Goal: Communication & Community: Answer question/provide support

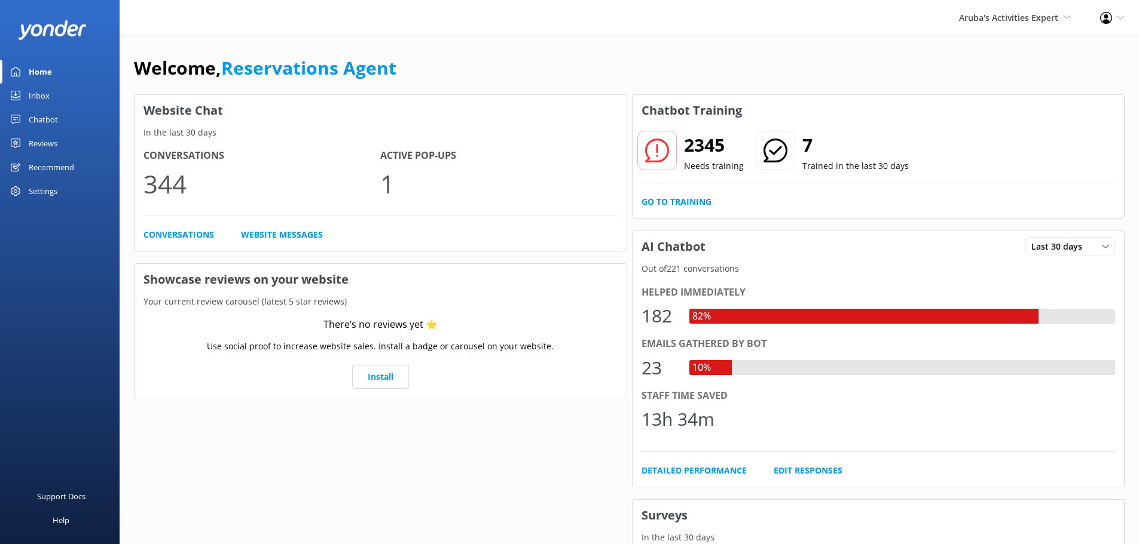
click at [35, 93] on div "Inbox" at bounding box center [39, 96] width 21 height 24
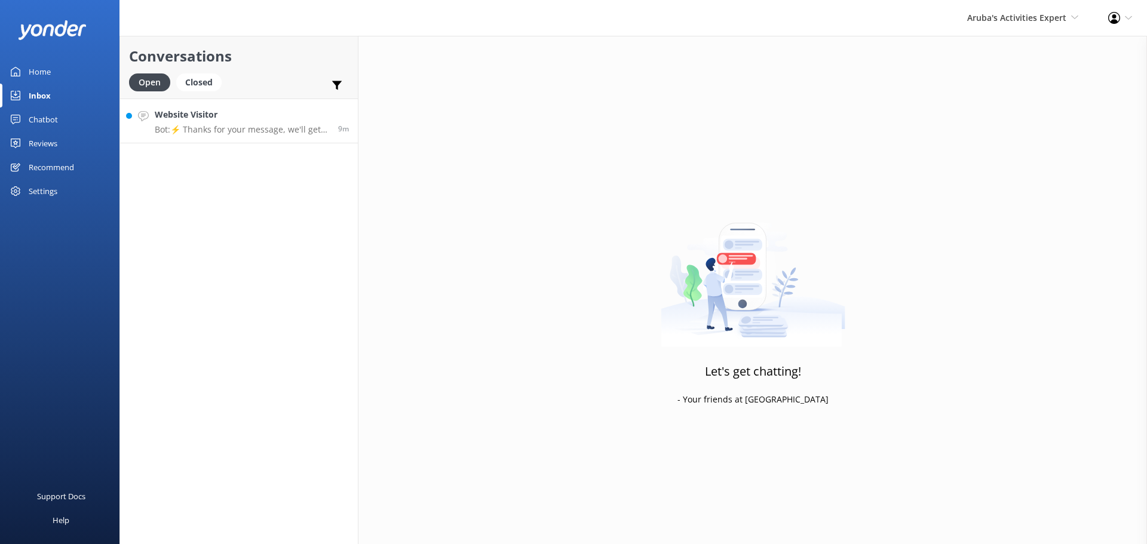
click at [290, 127] on p "Bot: ⚡ Thanks for your message, we'll get back to you as soon as we can." at bounding box center [242, 129] width 175 height 11
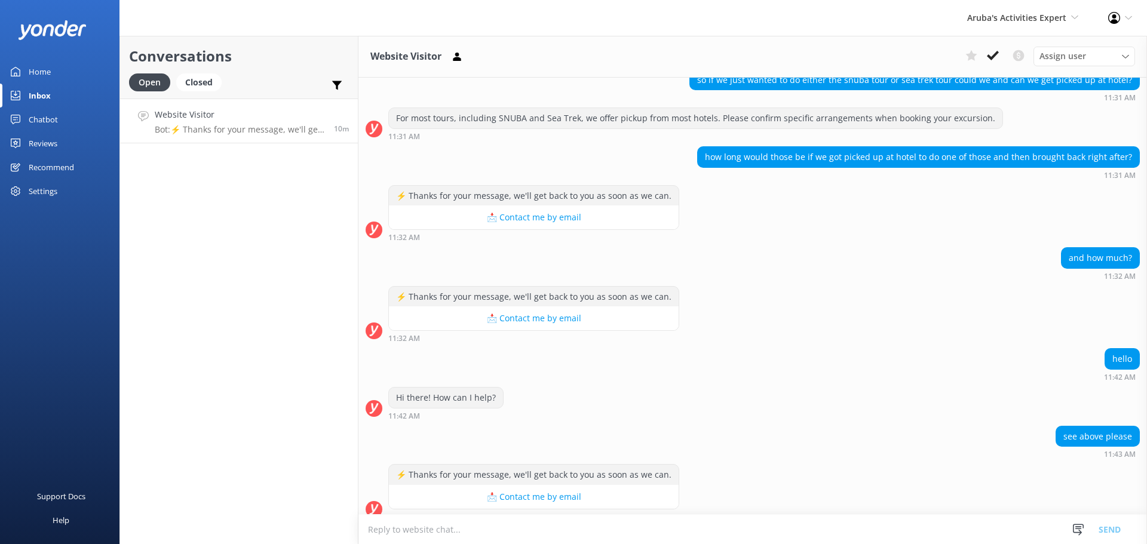
scroll to position [888, 0]
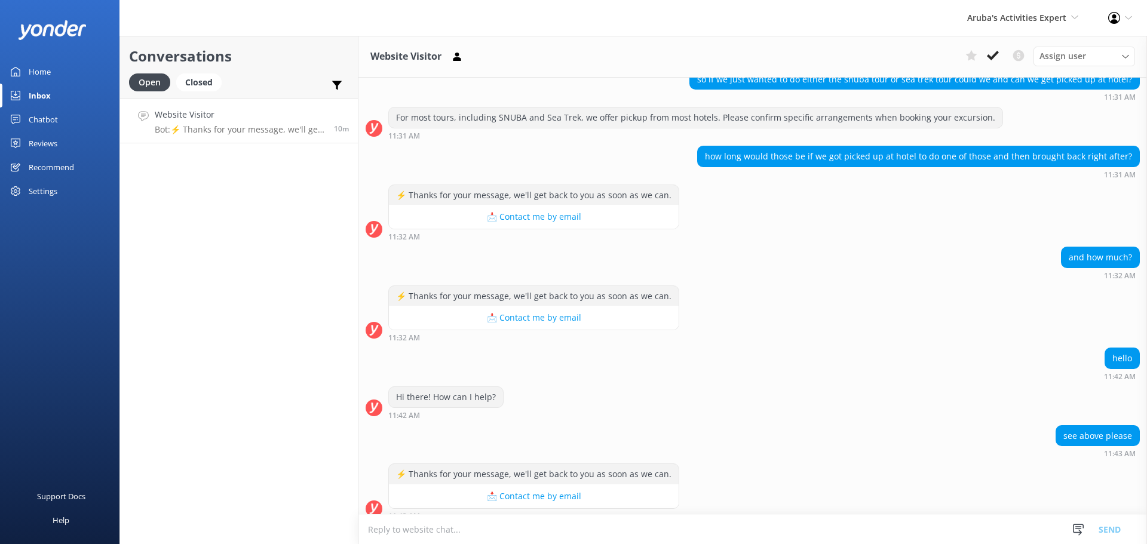
click at [518, 527] on textarea at bounding box center [753, 529] width 789 height 29
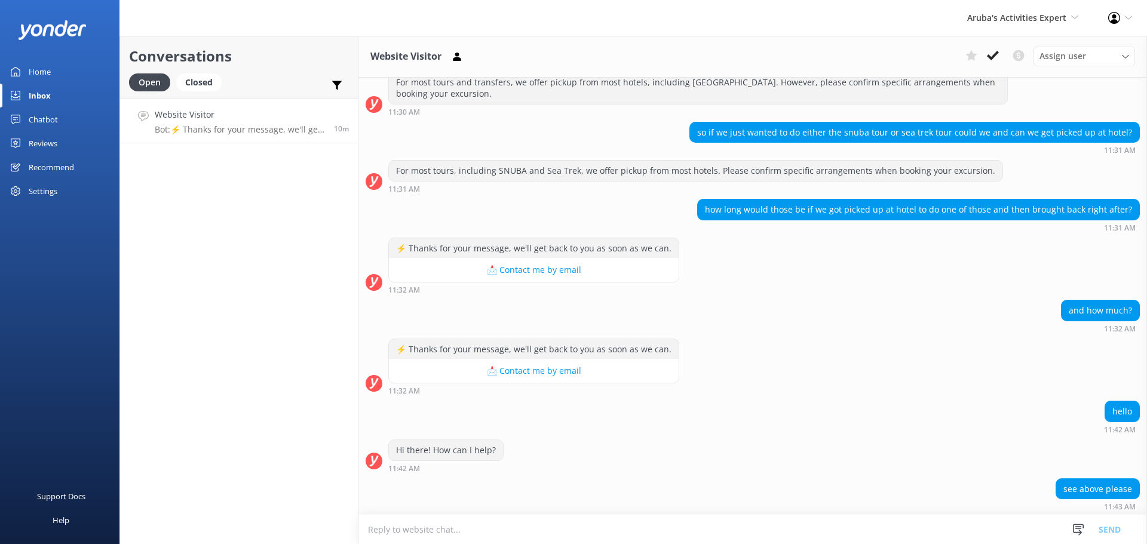
scroll to position [768, 0]
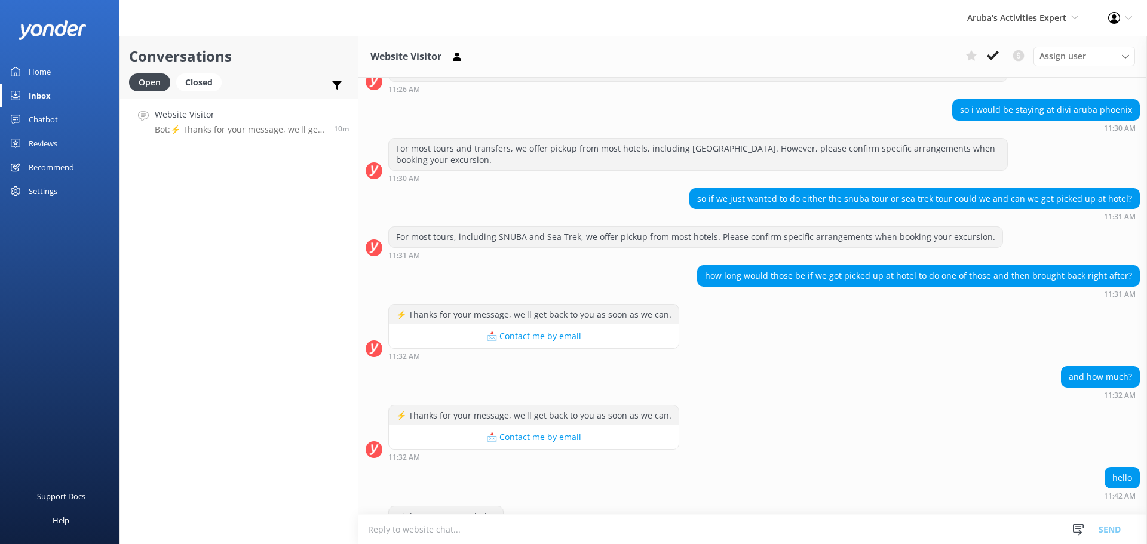
click at [861, 189] on div "so if we just wanted to do either the snuba tour or sea trek tour could we and …" at bounding box center [914, 199] width 449 height 20
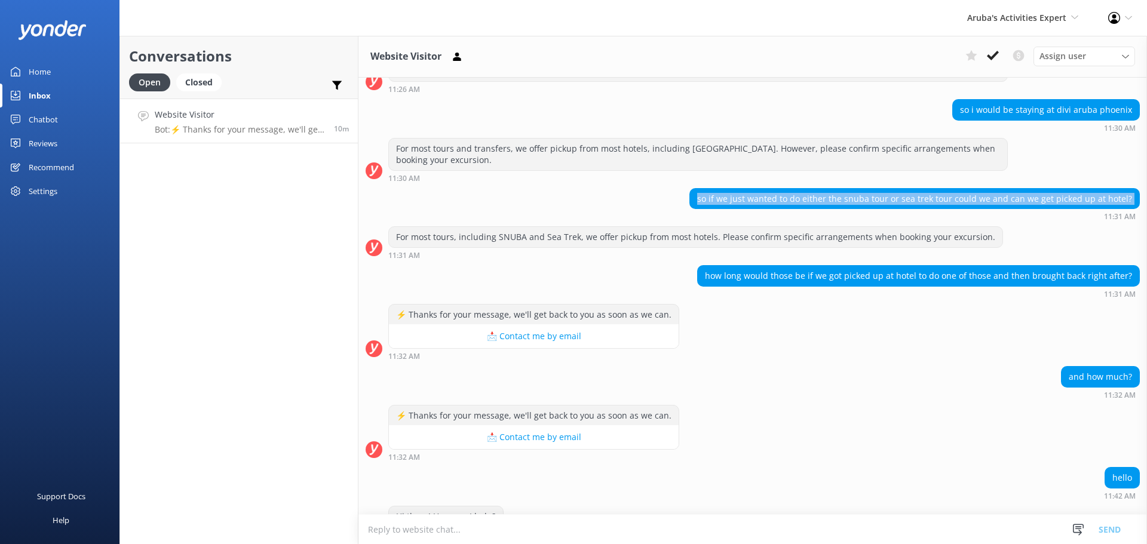
click at [861, 189] on div "so if we just wanted to do either the snuba tour or sea trek tour could we and …" at bounding box center [914, 199] width 449 height 20
copy div "so if we just wanted to do either the snuba tour or sea trek tour could we and …"
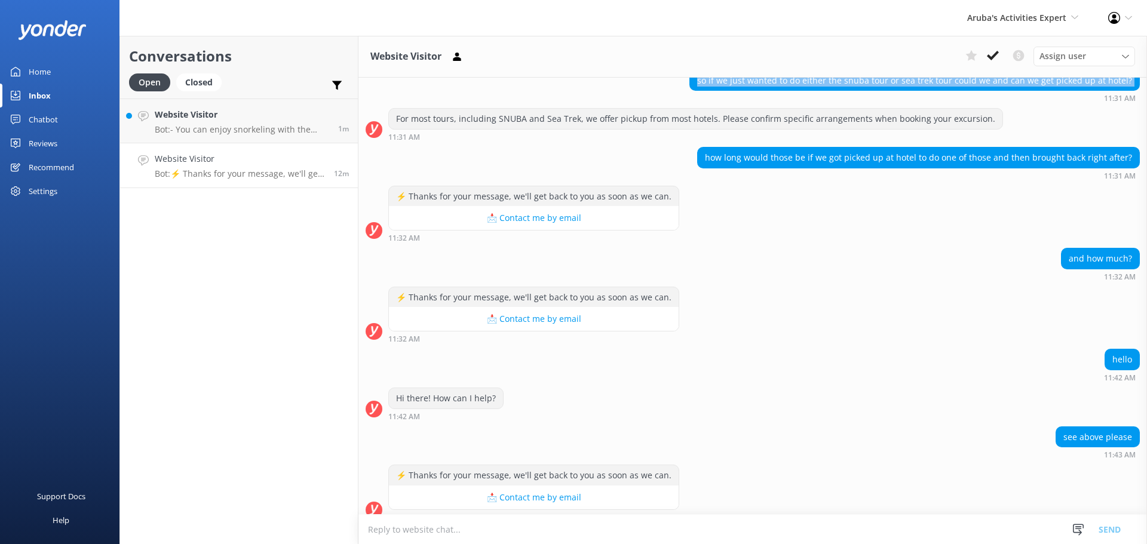
scroll to position [888, 0]
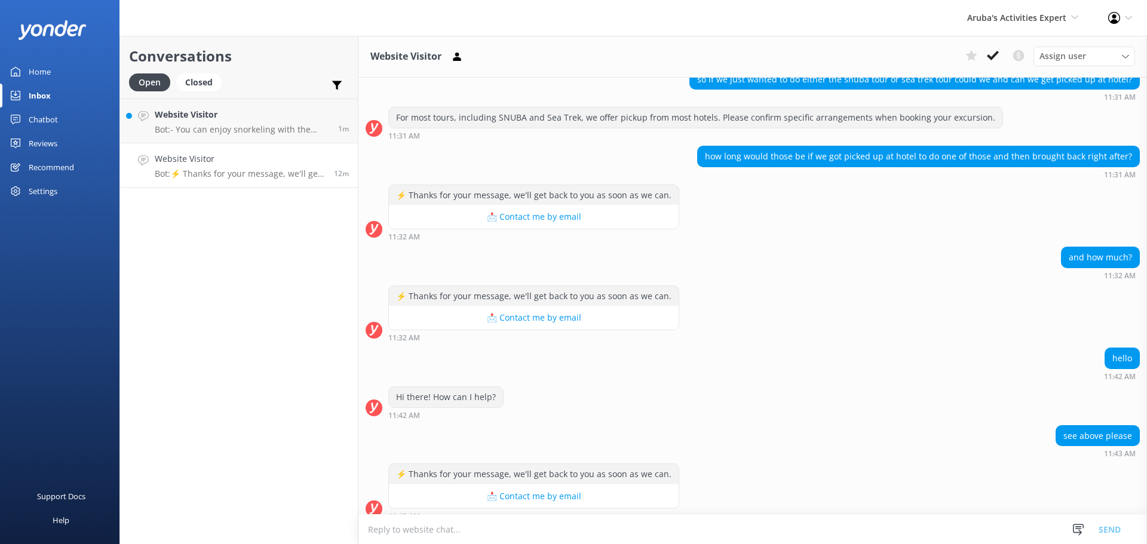
click at [590, 525] on textarea at bounding box center [753, 529] width 789 height 29
paste textarea "Yes — if you want to do either the Snuba Tour or the Sea Trek Tour, you’ll need…"
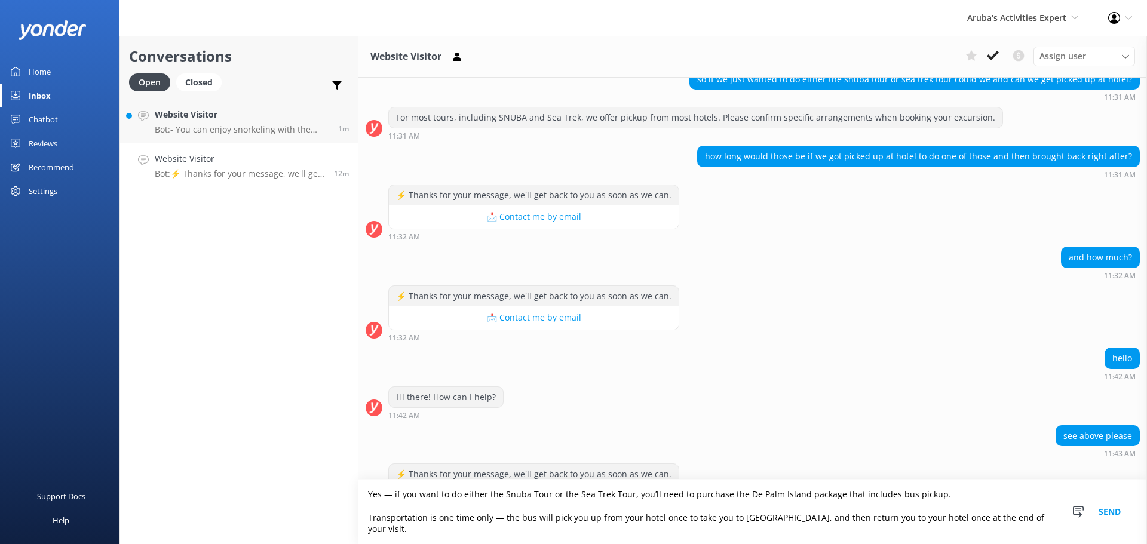
scroll to position [911, 0]
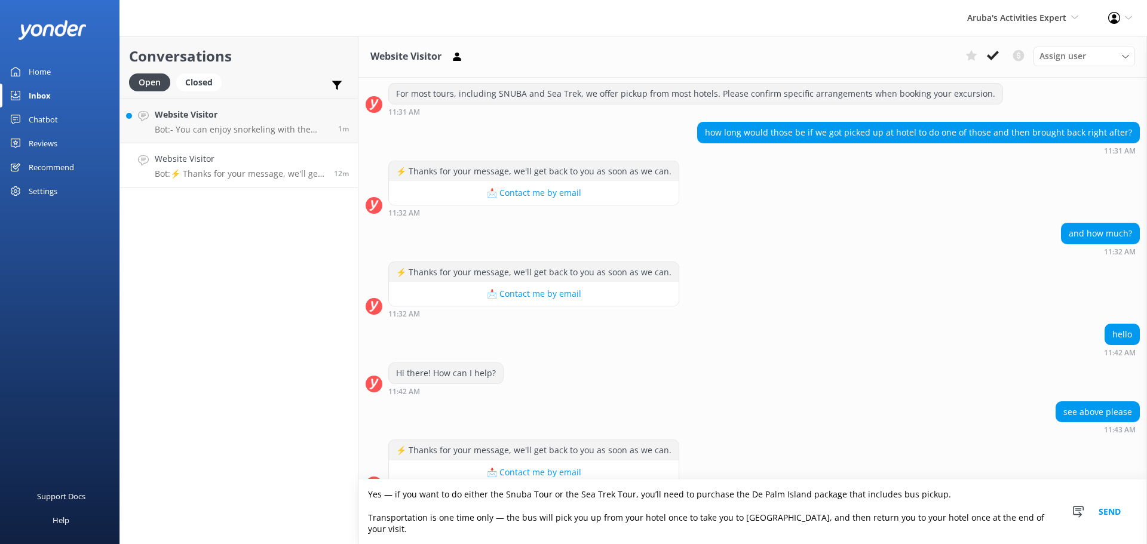
type textarea "Yes — if you want to do either the Snuba Tour or the Sea Trek Tour, you’ll need…"
click at [1122, 519] on button "Send" at bounding box center [1110, 512] width 45 height 65
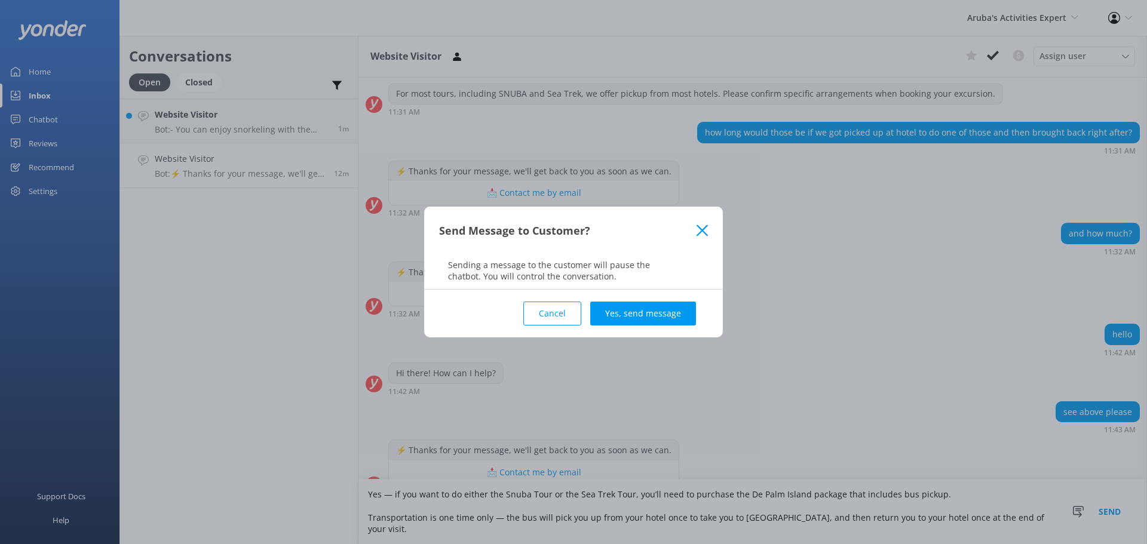
click at [635, 290] on div "Cancel Yes, send message" at bounding box center [573, 314] width 269 height 48
click at [628, 319] on button "Yes, send message" at bounding box center [643, 314] width 106 height 24
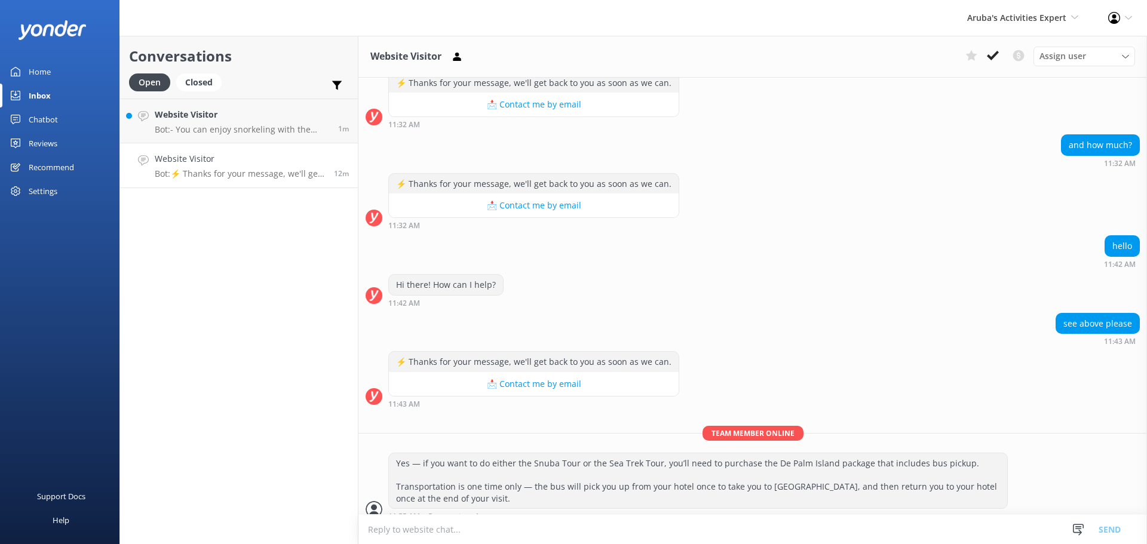
scroll to position [1001, 0]
click at [480, 527] on textarea at bounding box center [753, 529] width 789 height 29
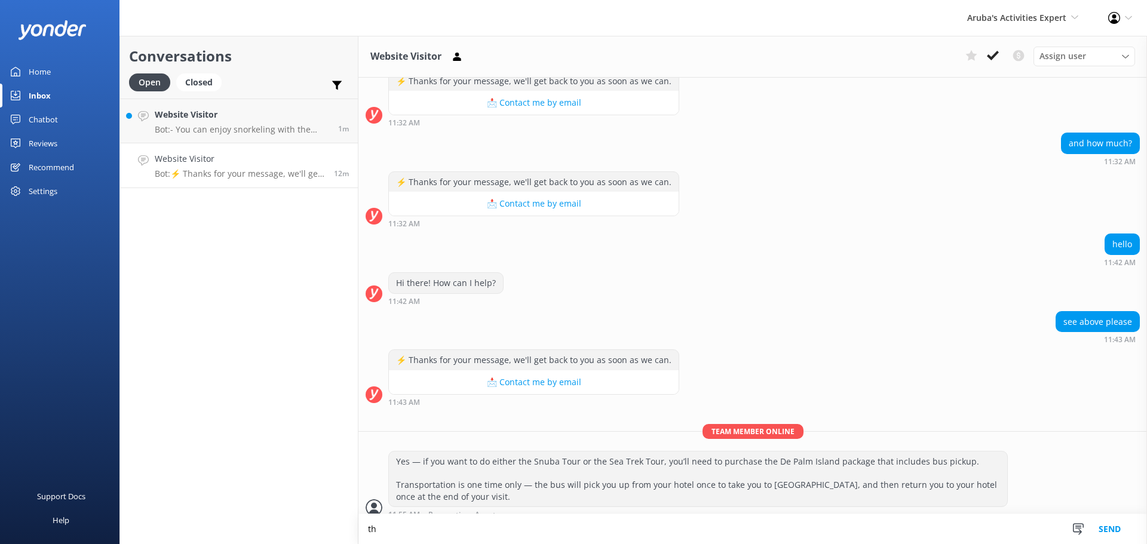
type textarea "t"
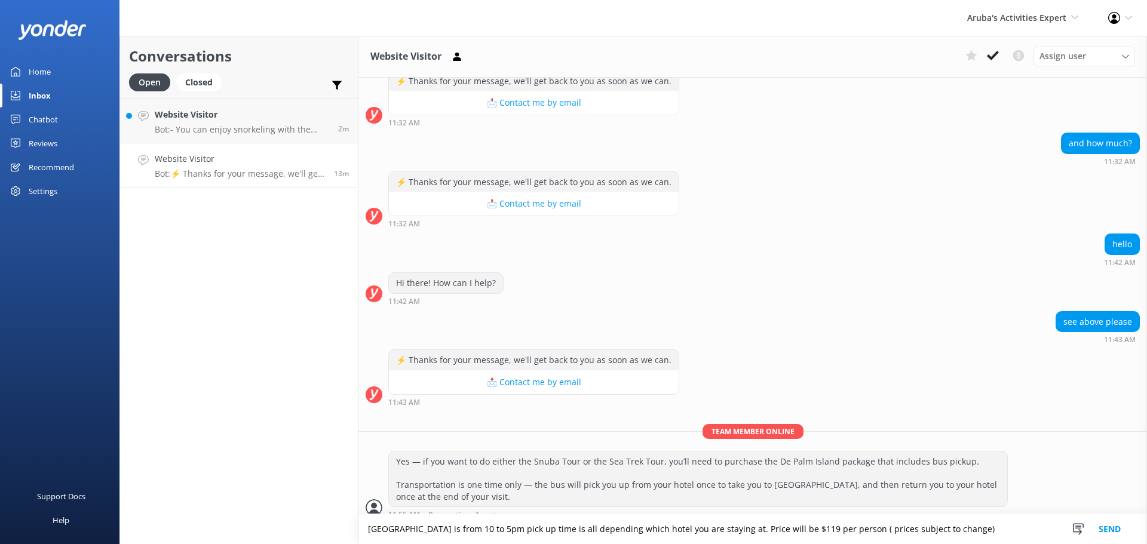
type textarea "[GEOGRAPHIC_DATA] is from 10 to 5pm pick up time is all depending which hotel y…"
click at [1111, 531] on button "Send" at bounding box center [1110, 530] width 45 height 30
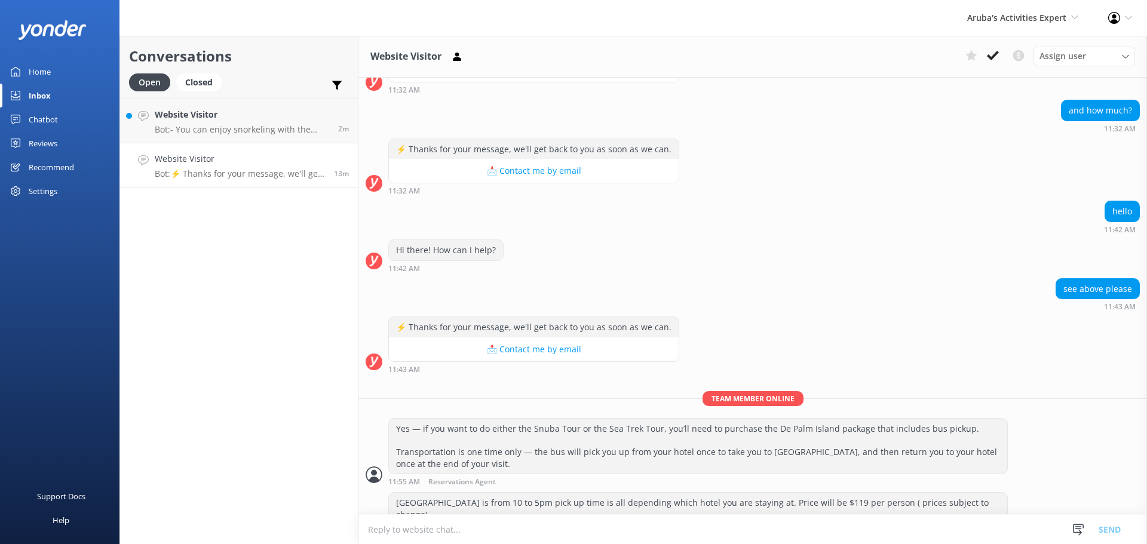
scroll to position [1040, 0]
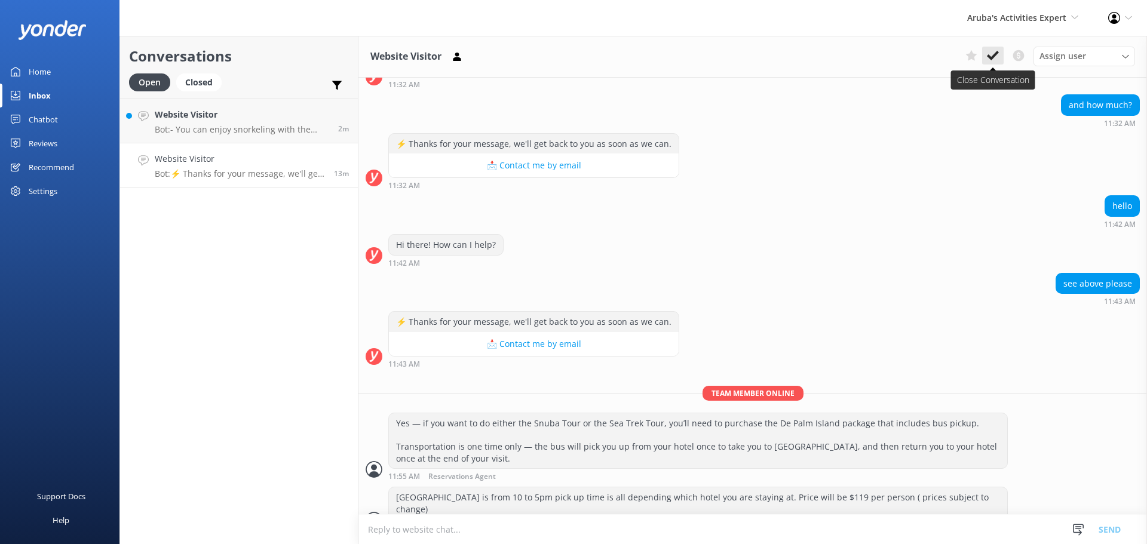
click at [990, 59] on use at bounding box center [993, 56] width 12 height 10
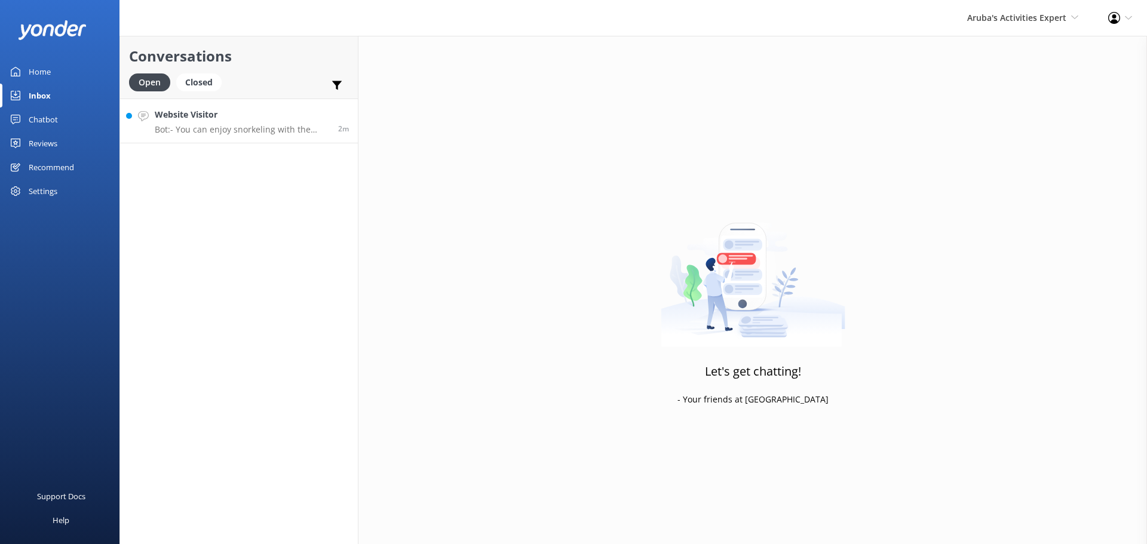
click at [286, 123] on div "Website Visitor Bot: - You can enjoy snorkeling with the Palm Pleasure catamara…" at bounding box center [242, 121] width 175 height 26
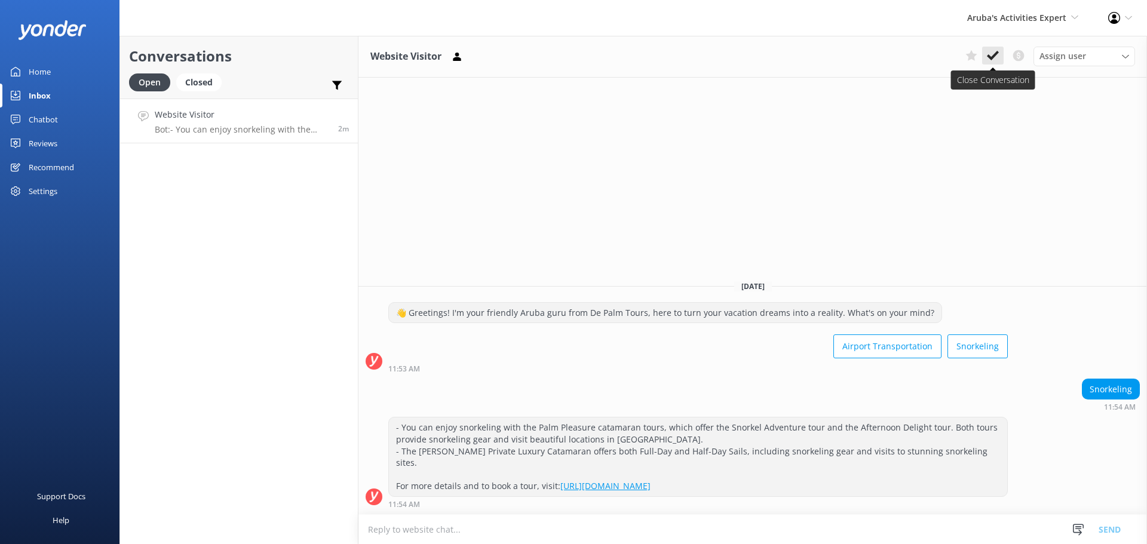
click at [997, 62] on button at bounding box center [994, 56] width 22 height 18
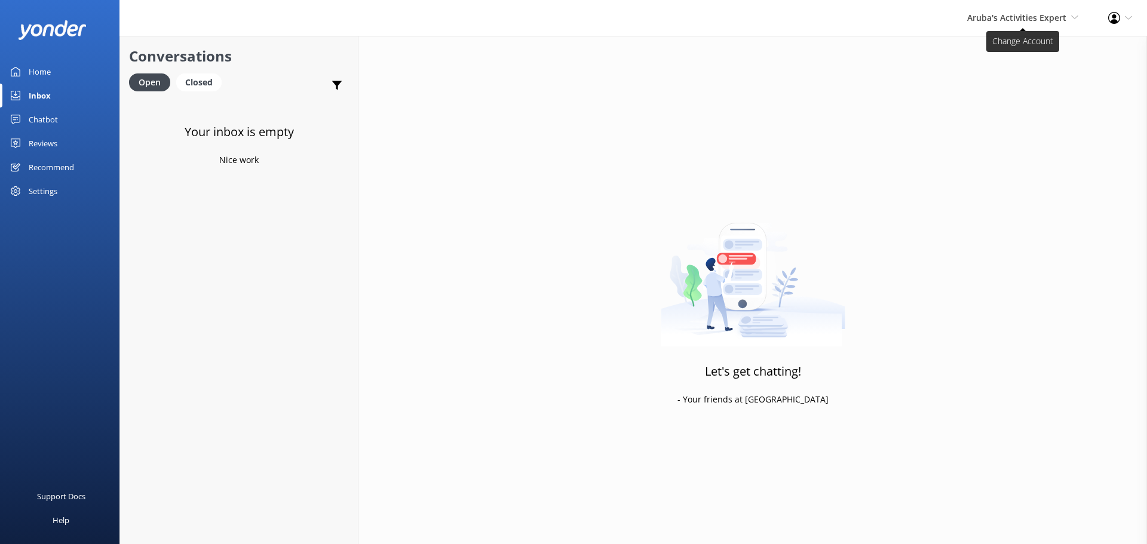
click at [1001, 23] on span "Aruba's Activities Expert" at bounding box center [1017, 17] width 99 height 11
click at [989, 116] on link "The Captain" at bounding box center [1035, 108] width 120 height 29
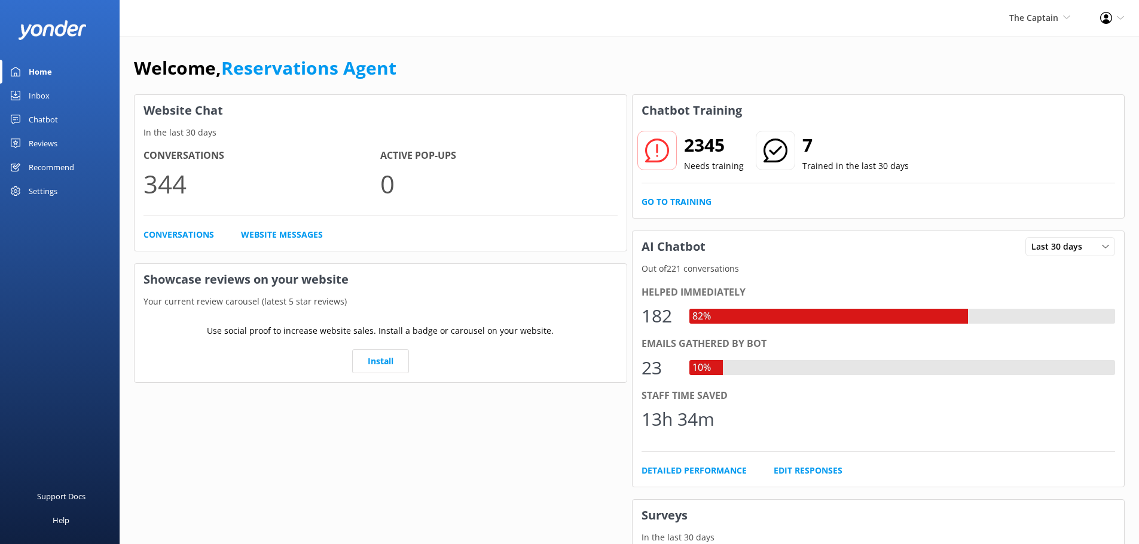
click at [46, 100] on div "Inbox" at bounding box center [39, 96] width 21 height 24
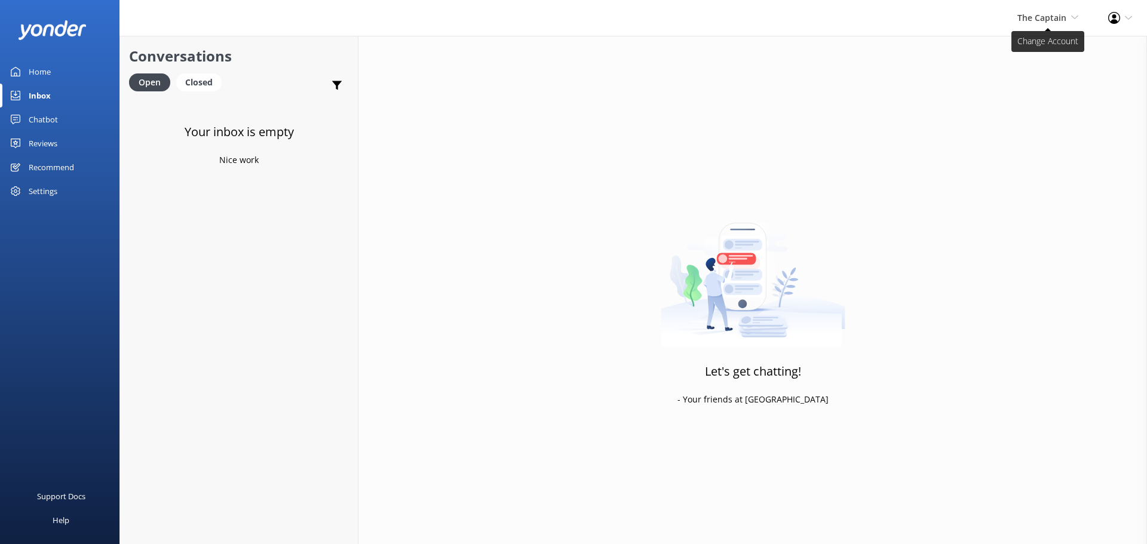
click at [1043, 17] on span "The Captain" at bounding box center [1042, 17] width 49 height 11
click at [1036, 53] on link "De [GEOGRAPHIC_DATA]" at bounding box center [1035, 51] width 120 height 29
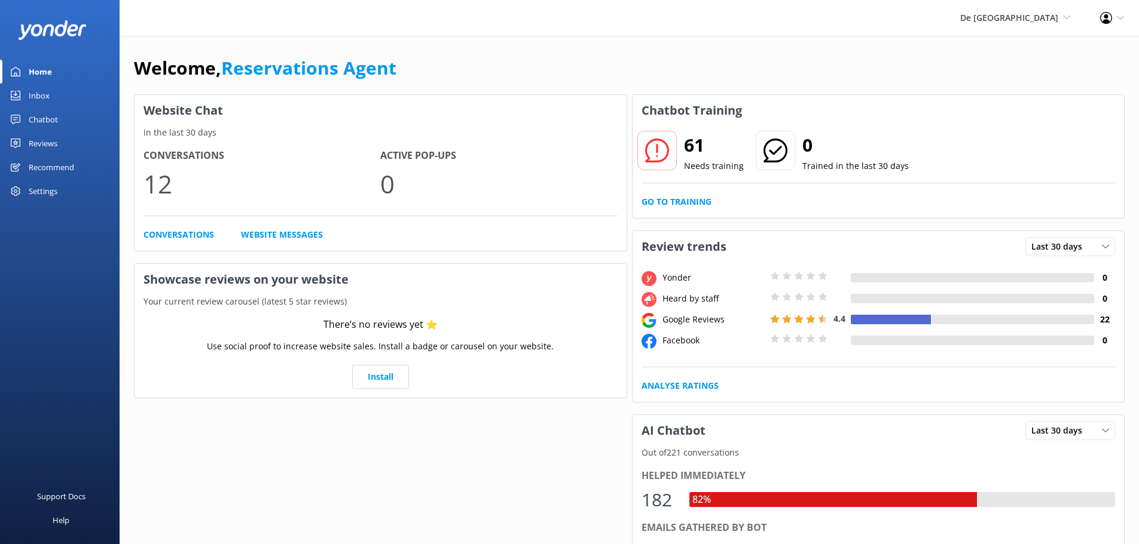
click at [50, 88] on link "Inbox" at bounding box center [60, 96] width 120 height 24
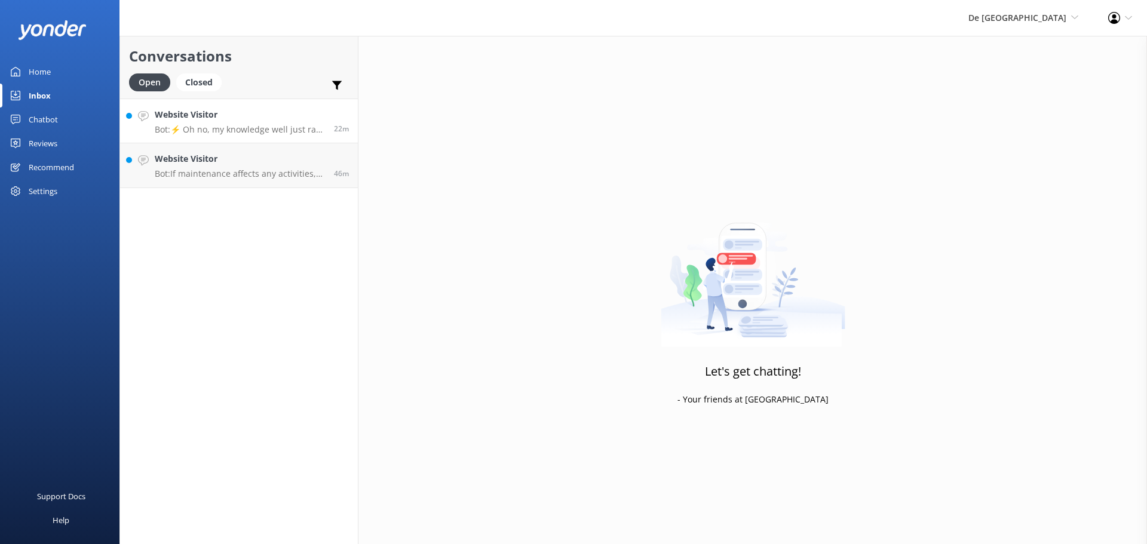
click at [298, 128] on p "Bot: ⚡ Oh no, my knowledge well just ran dry! Could you reshuffle your question…" at bounding box center [240, 129] width 170 height 11
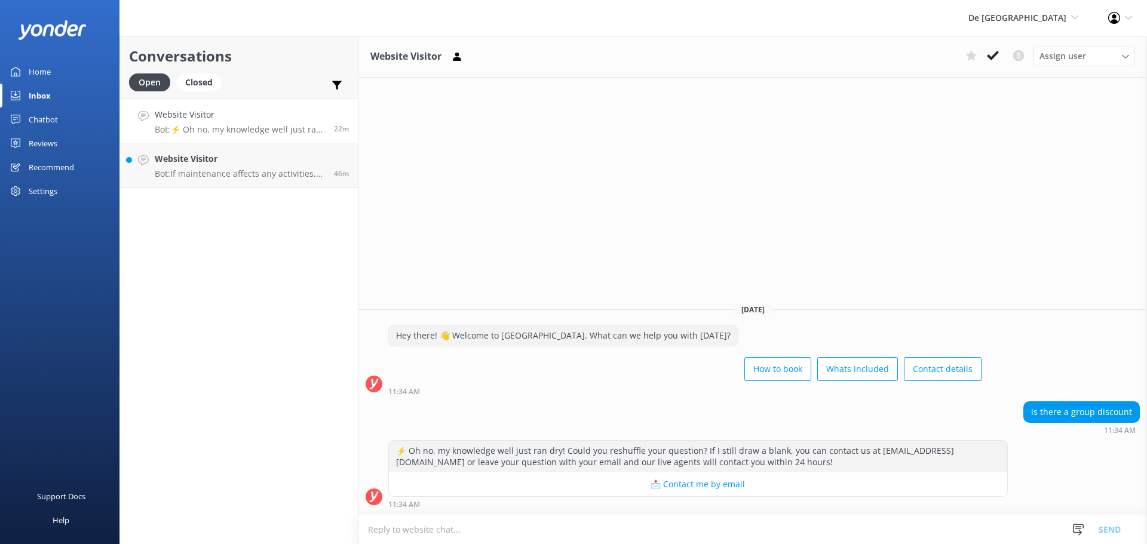
click at [443, 527] on textarea at bounding box center [753, 529] width 789 height 29
type textarea "good afternoon we can offer 10% discount"
click at [1122, 534] on button "Send" at bounding box center [1110, 530] width 45 height 30
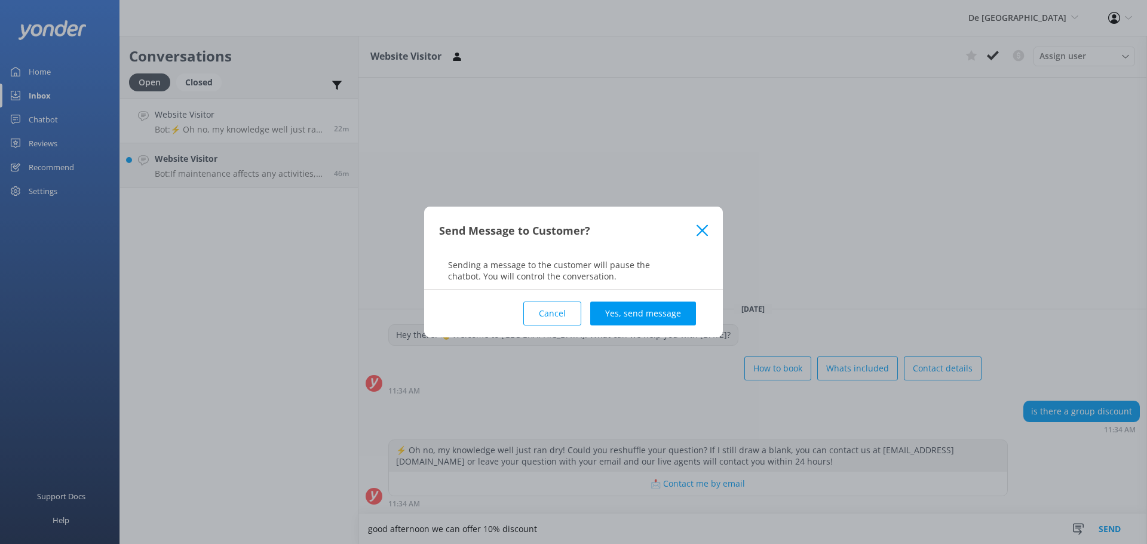
click at [691, 326] on div "Cancel Yes, send message" at bounding box center [573, 314] width 269 height 48
click at [686, 320] on button "Yes, send message" at bounding box center [643, 314] width 106 height 24
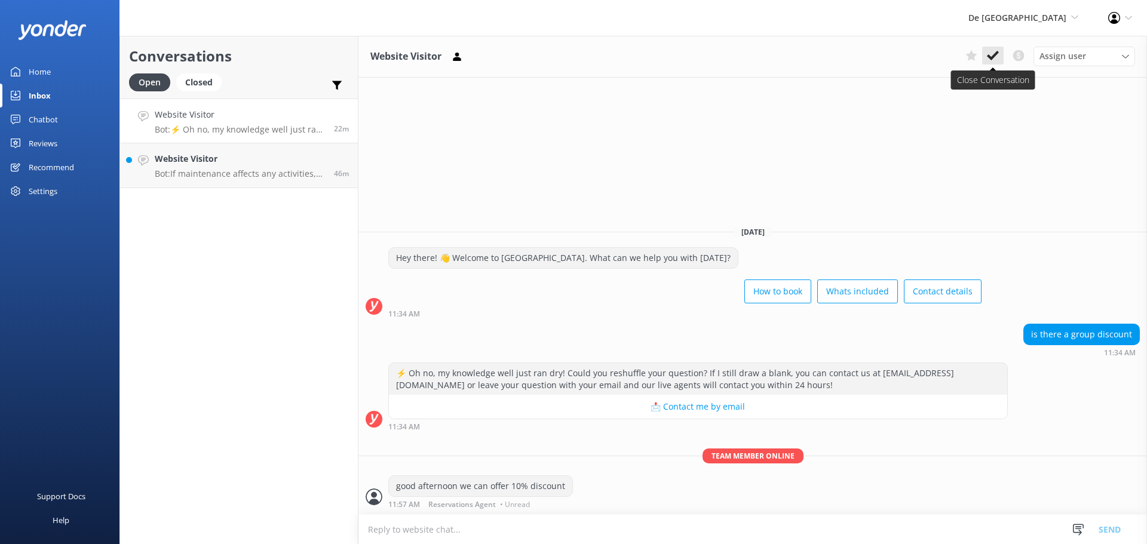
click at [997, 54] on use at bounding box center [993, 56] width 12 height 10
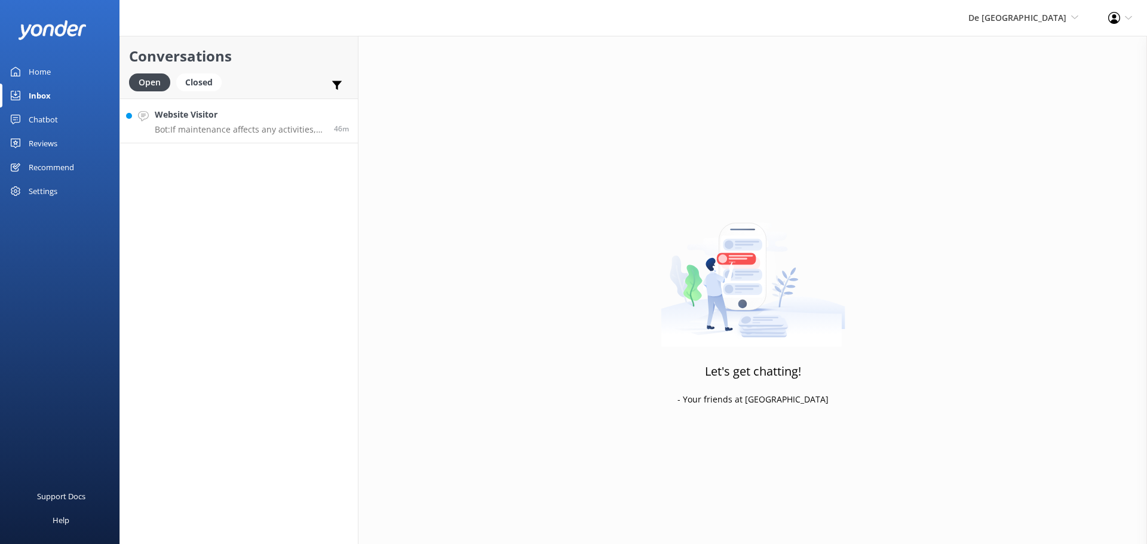
click at [262, 133] on p "Bot: If maintenance affects any activities, we’ll inform you about what’s avail…" at bounding box center [240, 129] width 170 height 11
